Goal: Navigation & Orientation: Find specific page/section

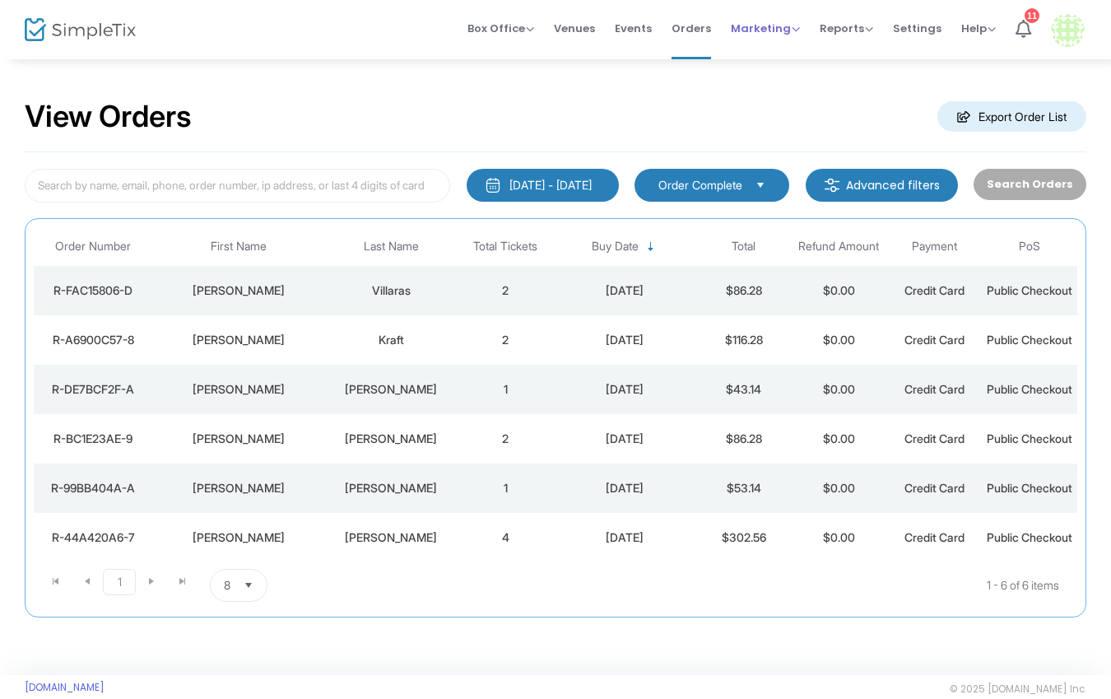
click at [785, 38] on span "Marketing Promo Codes Quantity Discounts Affiliate" at bounding box center [765, 28] width 69 height 42
click at [787, 27] on span "Marketing" at bounding box center [765, 29] width 69 height 16
click at [782, 118] on li "Affiliate" at bounding box center [797, 120] width 132 height 32
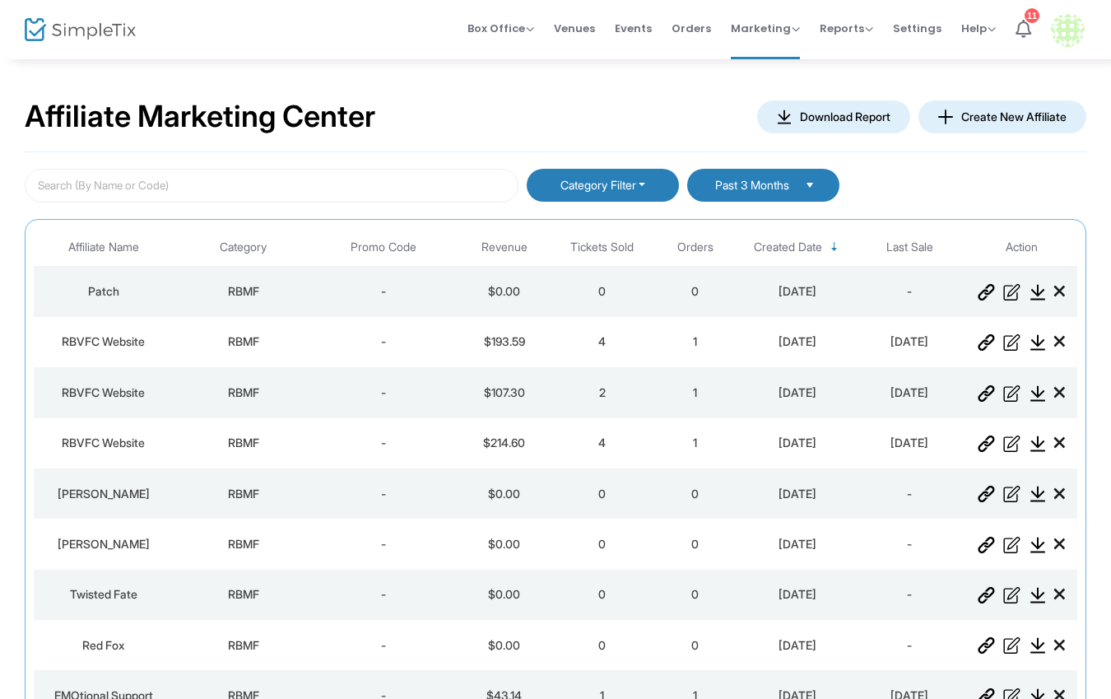
click at [635, 109] on div "Affiliate Marketing Center Download Report Create New Affiliate" at bounding box center [555, 117] width 1061 height 70
click at [607, 181] on button "Category Filter" at bounding box center [603, 185] width 152 height 33
click at [574, 302] on span at bounding box center [572, 300] width 16 height 16
click at [573, 309] on input "RBMF" at bounding box center [572, 309] width 1 height 1
checkbox input "true"
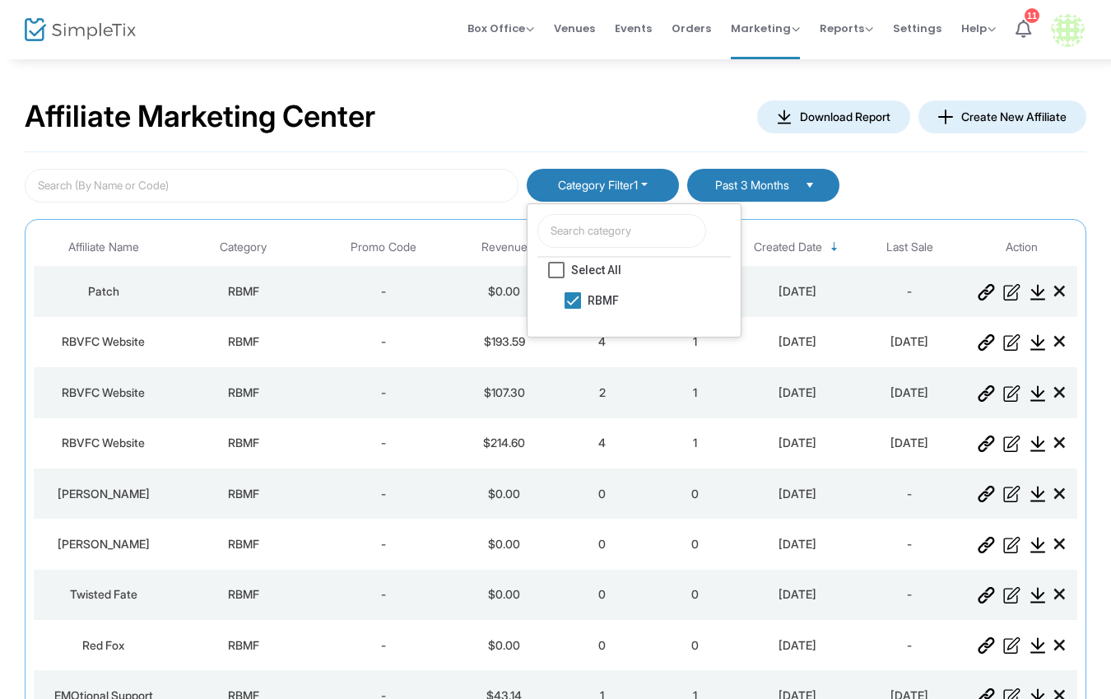
click at [643, 118] on div "Affiliate Marketing Center Download Report Create New Affiliate" at bounding box center [555, 117] width 1061 height 70
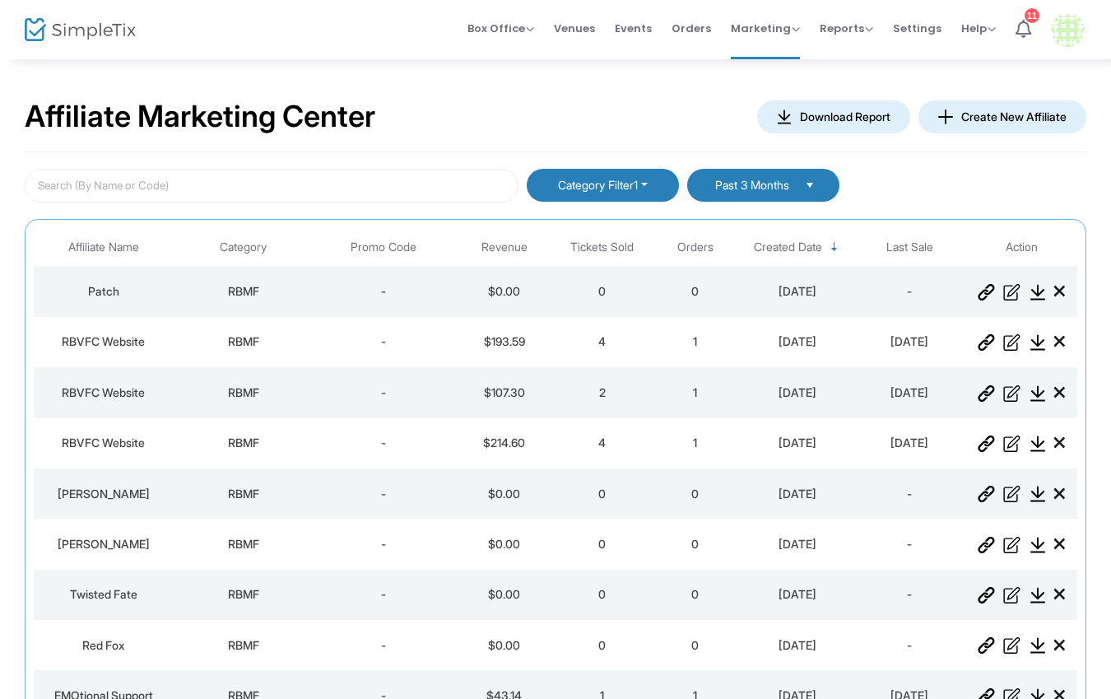
click at [153, 245] on span "Affiliate Name" at bounding box center [103, 247] width 151 height 27
click at [773, 188] on span "Past 3 Months" at bounding box center [752, 186] width 80 height 14
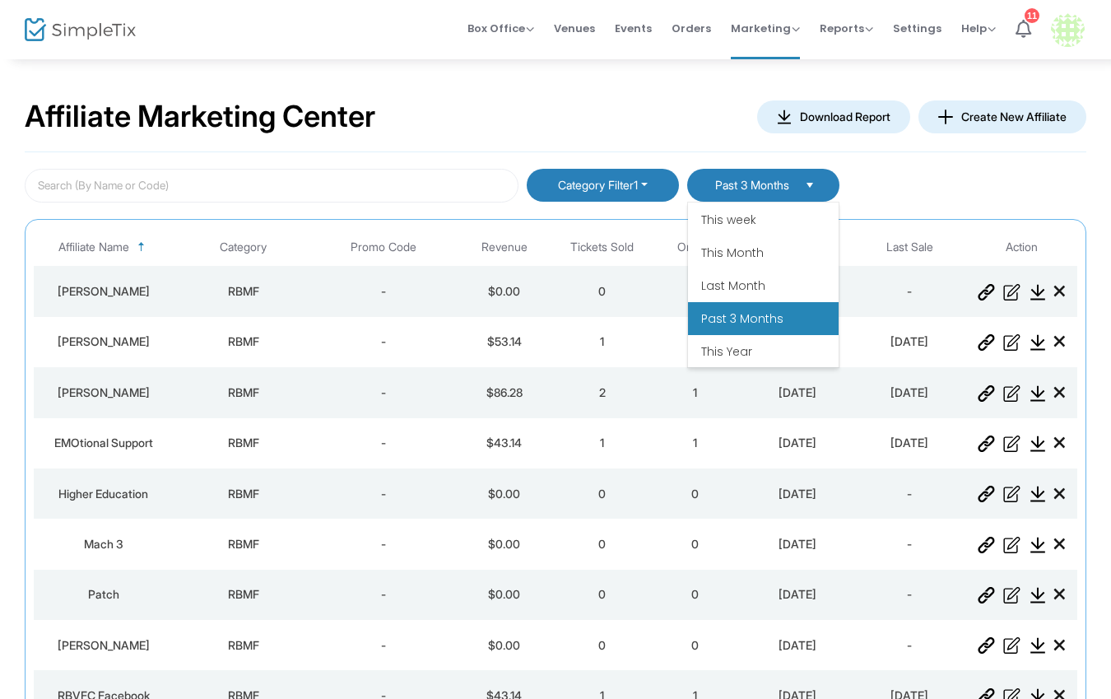
scroll to position [132, 0]
click at [761, 351] on li "This Year" at bounding box center [763, 350] width 151 height 33
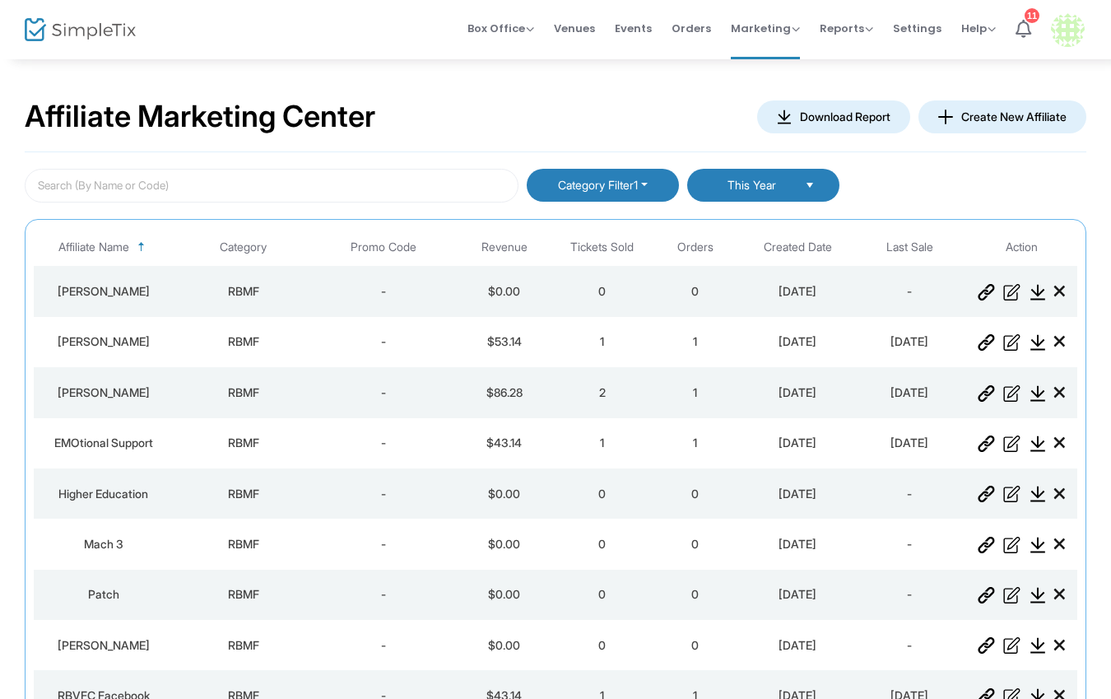
click at [628, 188] on button "Category Filter 1" at bounding box center [603, 185] width 152 height 33
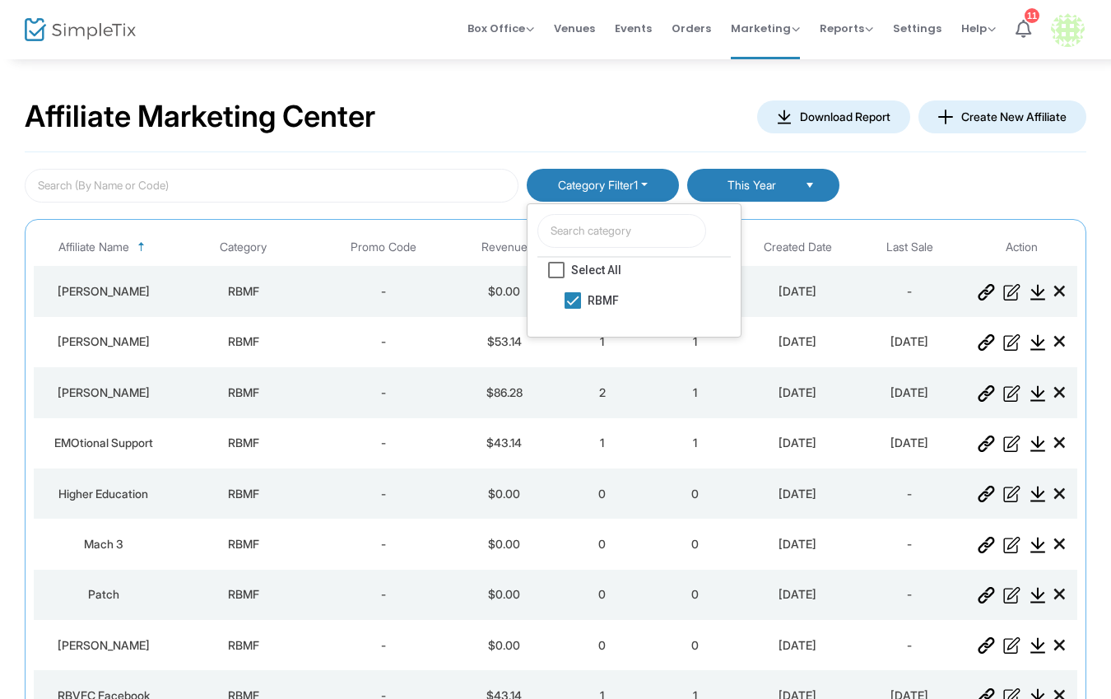
click at [628, 188] on button "Category Filter 1" at bounding box center [603, 185] width 152 height 33
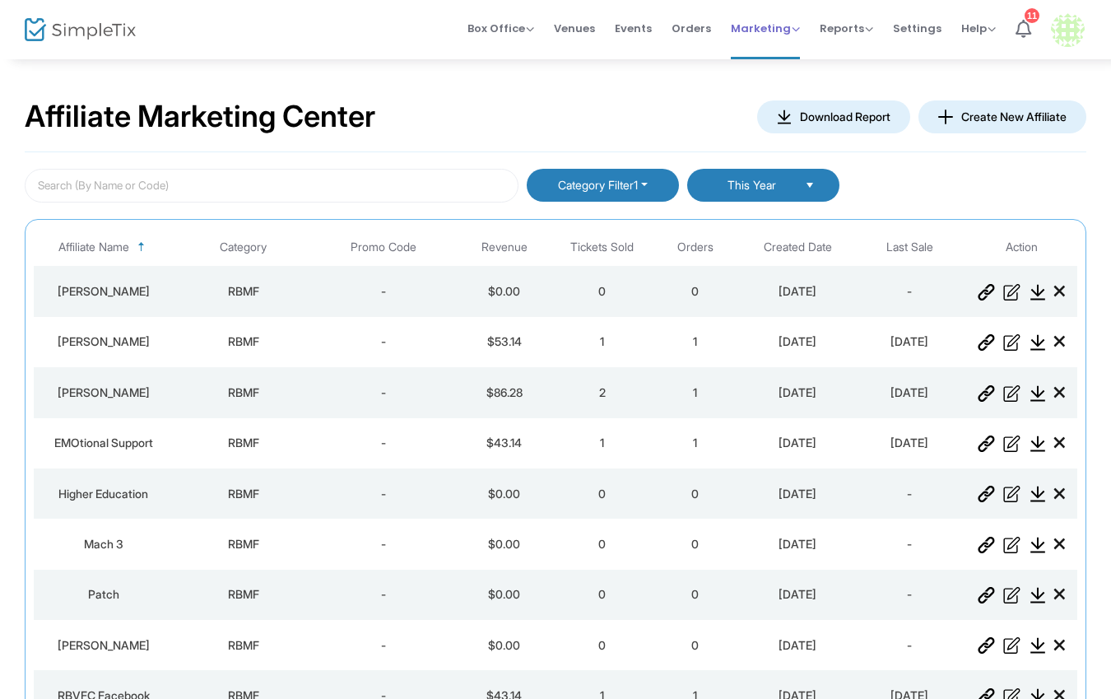
click at [762, 35] on span "Marketing" at bounding box center [765, 29] width 69 height 16
click at [705, 24] on span "Orders" at bounding box center [690, 28] width 39 height 42
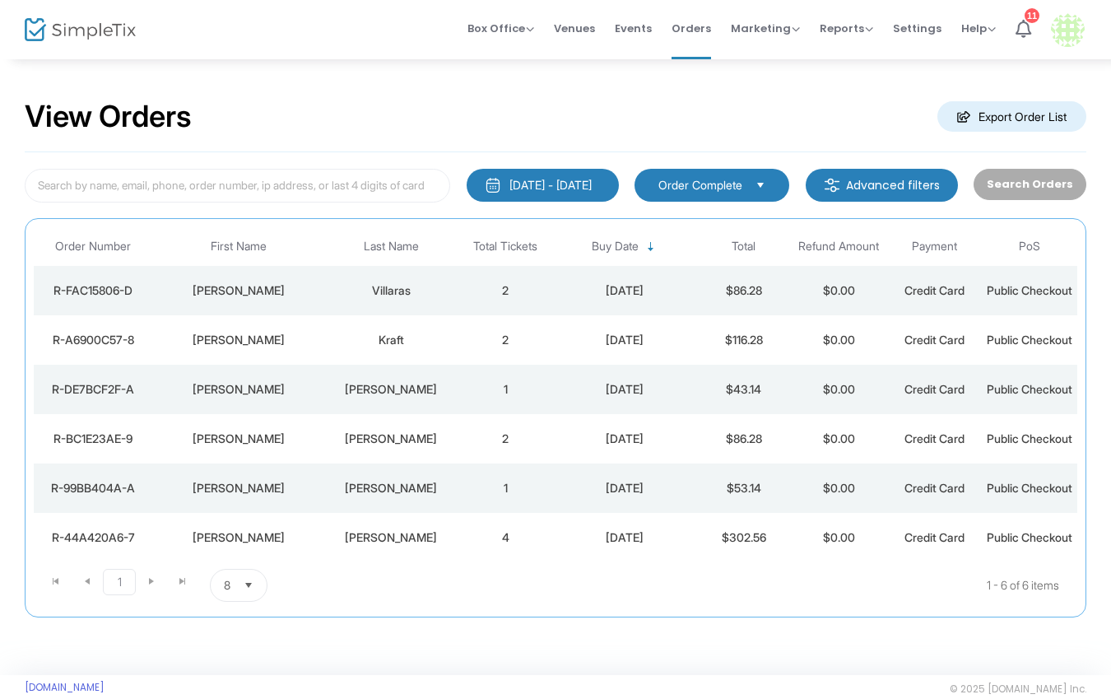
click at [882, 182] on m-button "Advanced filters" at bounding box center [882, 185] width 152 height 33
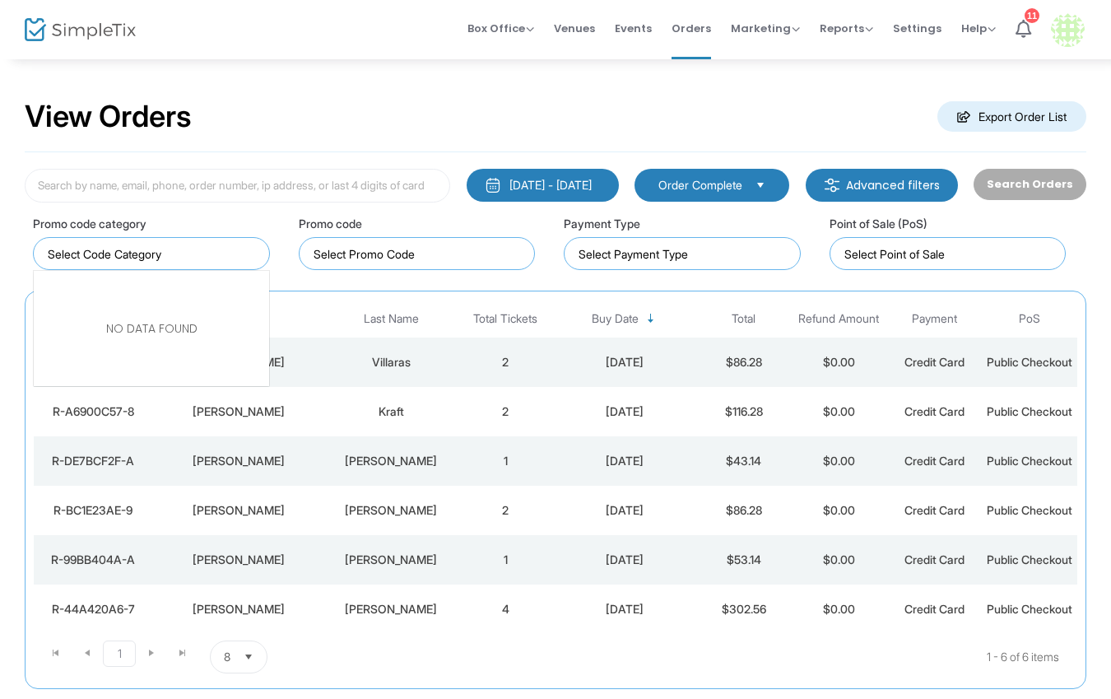
click at [229, 254] on input "NO DATA FOUND" at bounding box center [155, 253] width 214 height 17
click at [425, 259] on input at bounding box center [420, 253] width 214 height 17
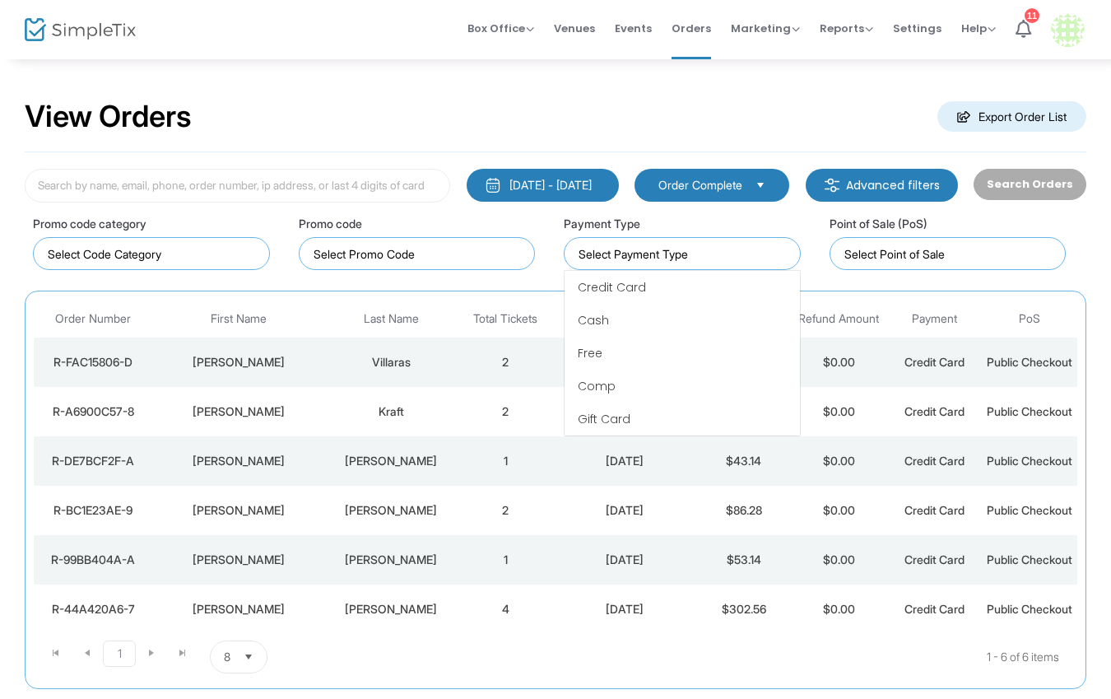
click at [674, 253] on input at bounding box center [685, 253] width 214 height 17
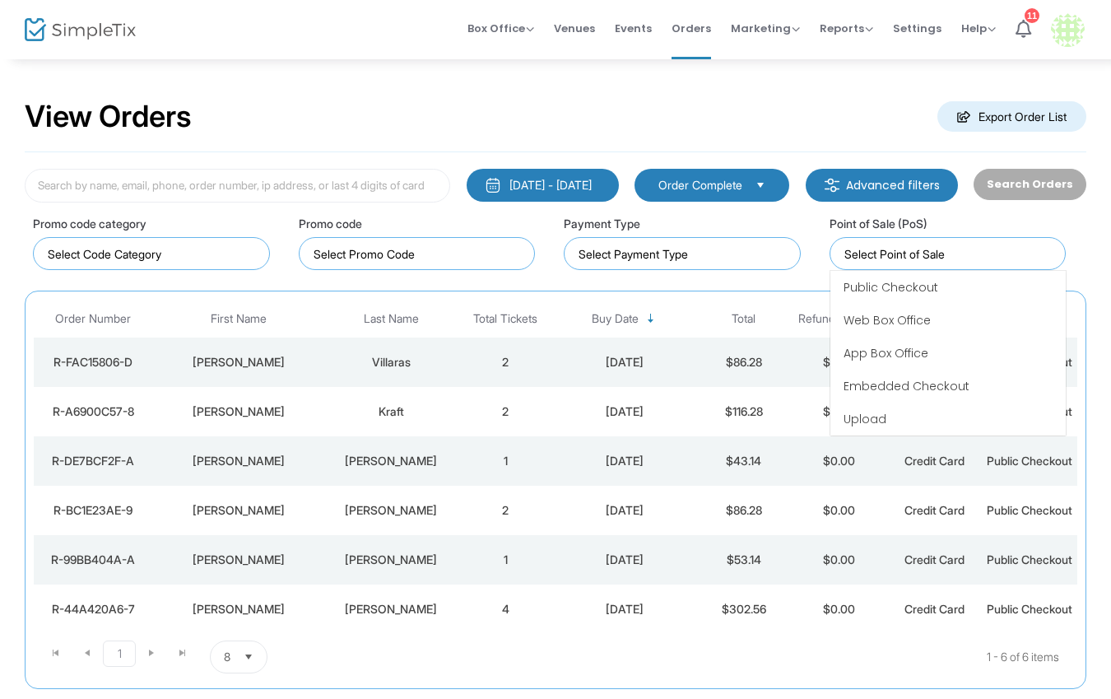
click at [883, 256] on input at bounding box center [951, 253] width 214 height 17
click at [772, 226] on div "Payment Type" at bounding box center [682, 243] width 237 height 56
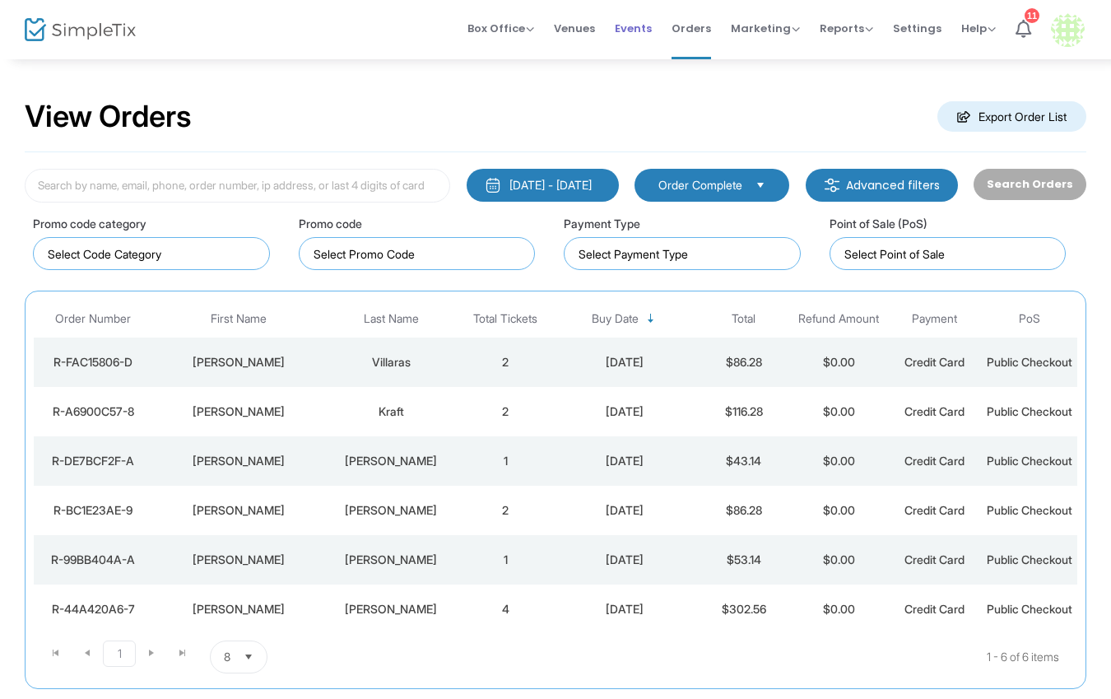
click at [652, 27] on span "Events" at bounding box center [633, 28] width 37 height 42
